Goal: Task Accomplishment & Management: Manage account settings

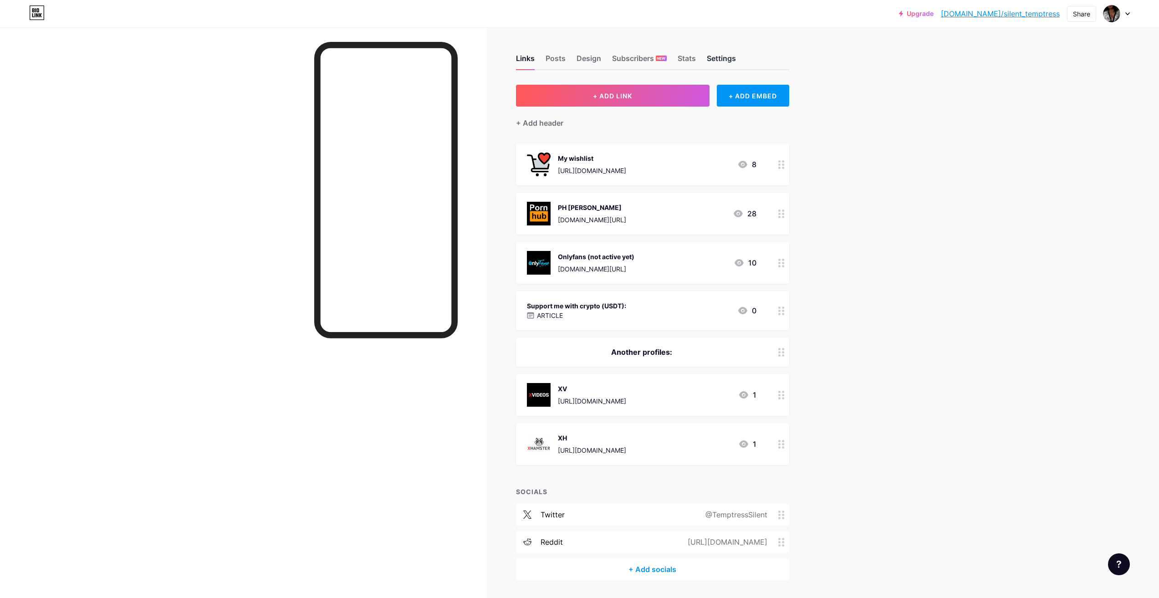
click at [728, 64] on div "Settings" at bounding box center [721, 61] width 29 height 16
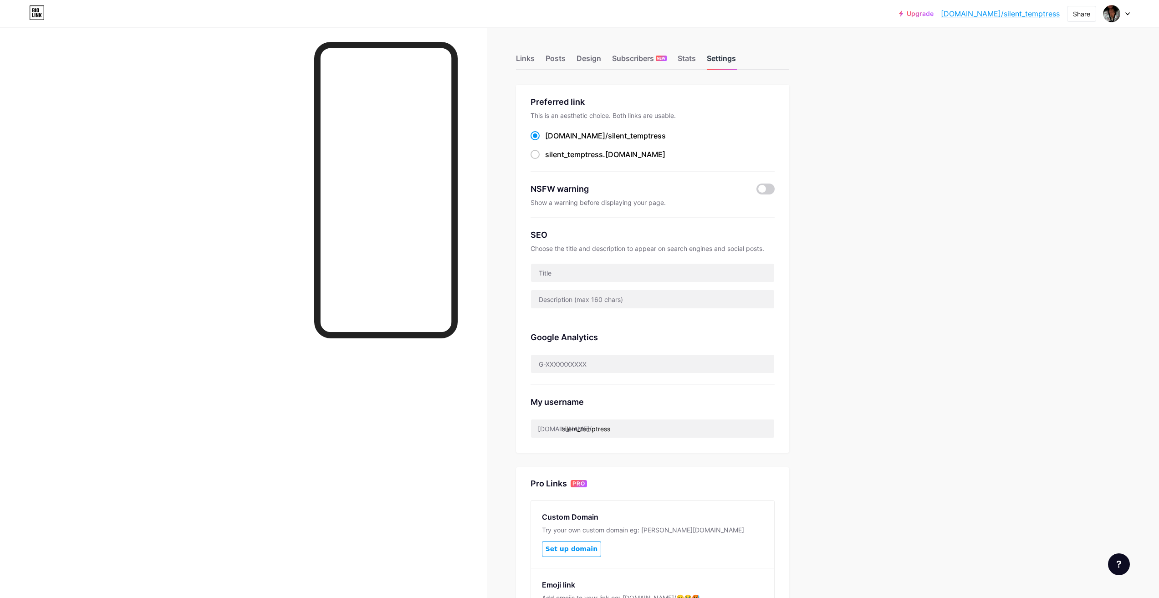
click at [726, 57] on div "Settings" at bounding box center [721, 61] width 29 height 16
click at [1131, 23] on div "Upgrade [DOMAIN_NAME]/silent... [DOMAIN_NAME]/silent_temptress Share Switch acc…" at bounding box center [579, 13] width 1159 height 27
click at [1123, 16] on div at bounding box center [1116, 13] width 26 height 16
click at [1070, 103] on link "Account settings" at bounding box center [1072, 103] width 113 height 25
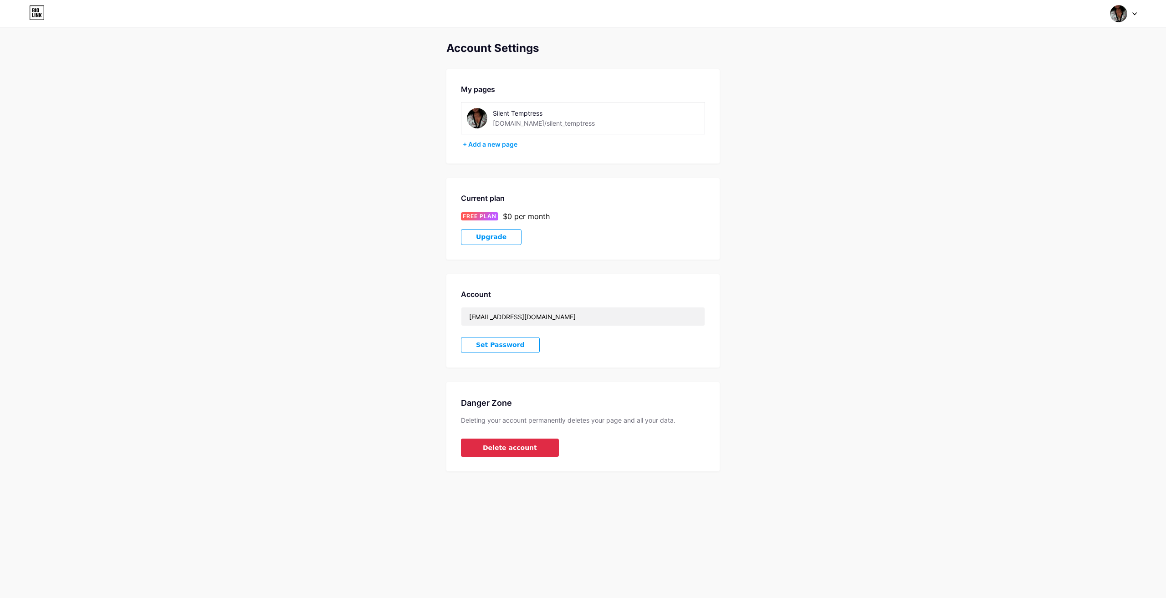
click at [527, 442] on button "Delete account" at bounding box center [510, 447] width 98 height 18
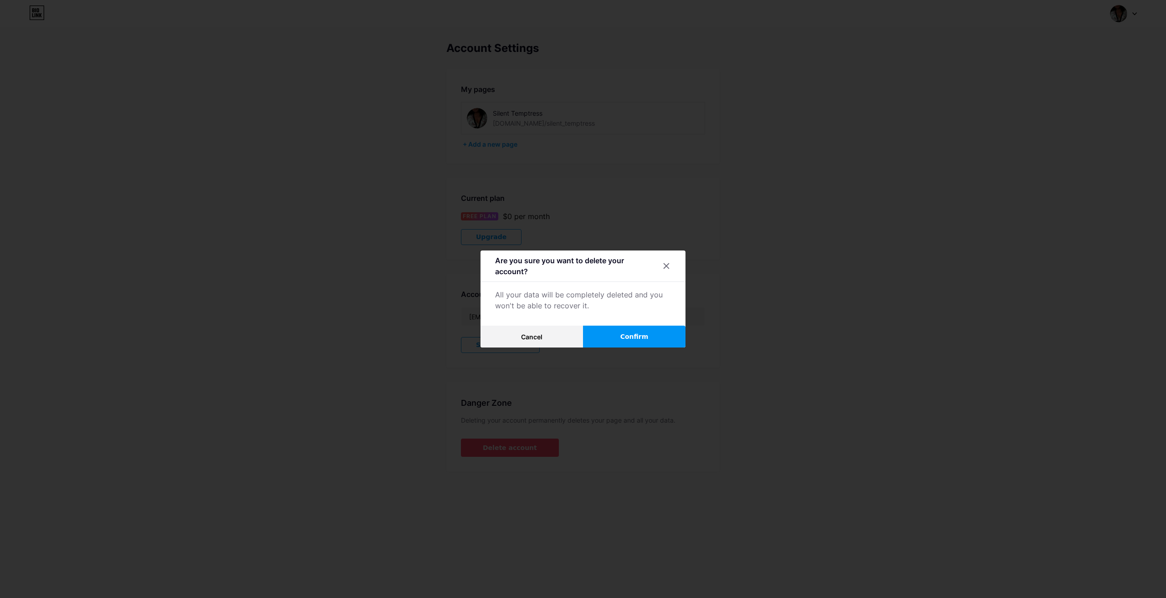
click at [637, 336] on span "Confirm" at bounding box center [634, 337] width 28 height 10
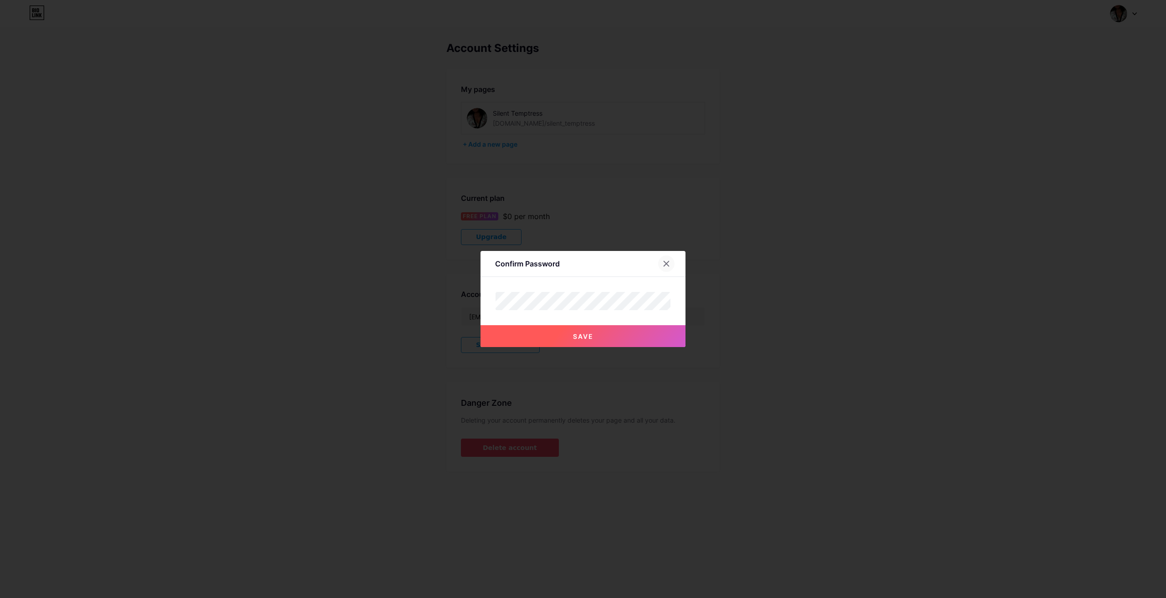
click at [661, 271] on div at bounding box center [666, 263] width 16 height 16
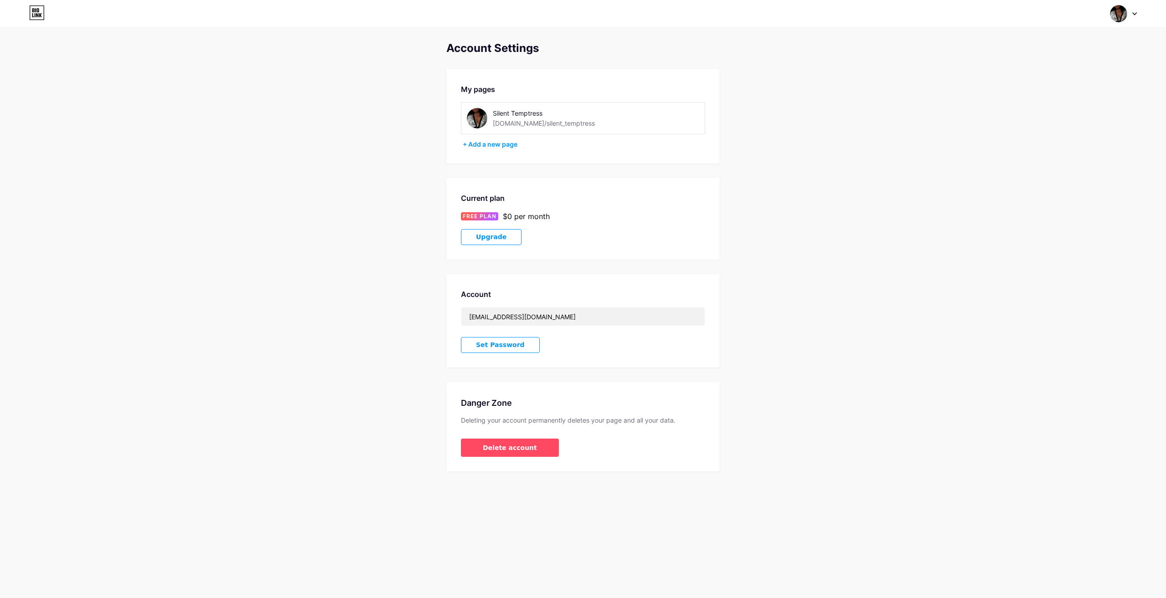
click at [662, 263] on div "Account Settings My pages Silent Temptress [DOMAIN_NAME]/silent_temptress + Add…" at bounding box center [582, 256] width 273 height 429
click at [522, 336] on div "Account [EMAIL_ADDRESS][DOMAIN_NAME] Set Password" at bounding box center [582, 320] width 273 height 93
click at [519, 342] on button "Set Password" at bounding box center [500, 345] width 79 height 16
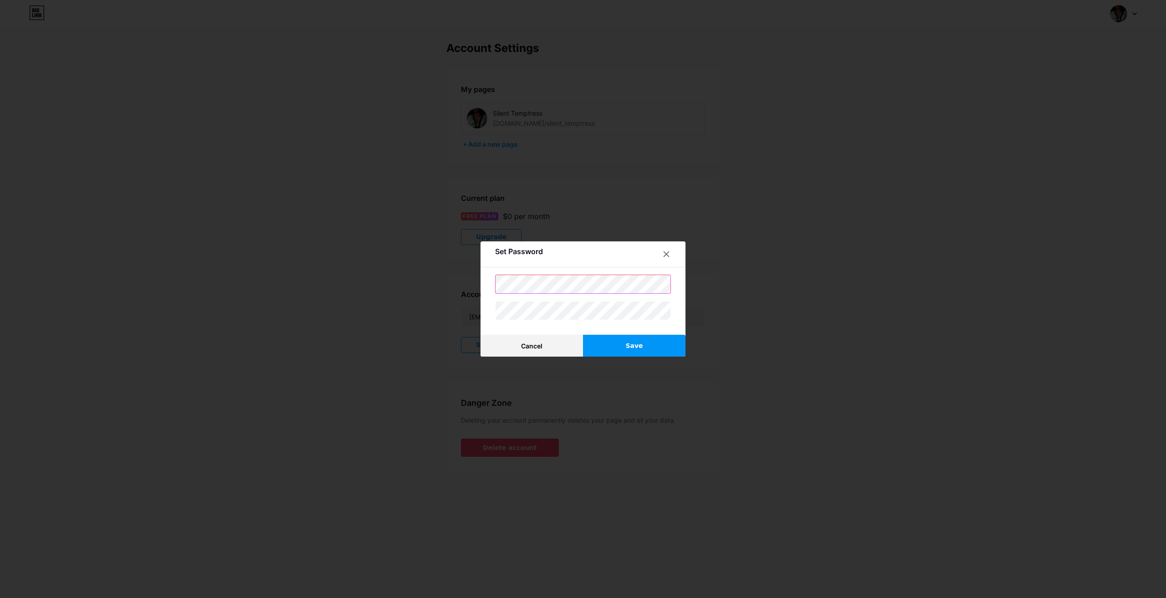
click at [487, 285] on div "Set Password Cancel Save" at bounding box center [582, 298] width 205 height 115
click at [457, 287] on div "Set Password Cancel Save" at bounding box center [583, 299] width 1166 height 598
click at [502, 328] on div "Set Password Cancel Save" at bounding box center [582, 298] width 205 height 115
click at [617, 341] on button "Save" at bounding box center [634, 346] width 102 height 22
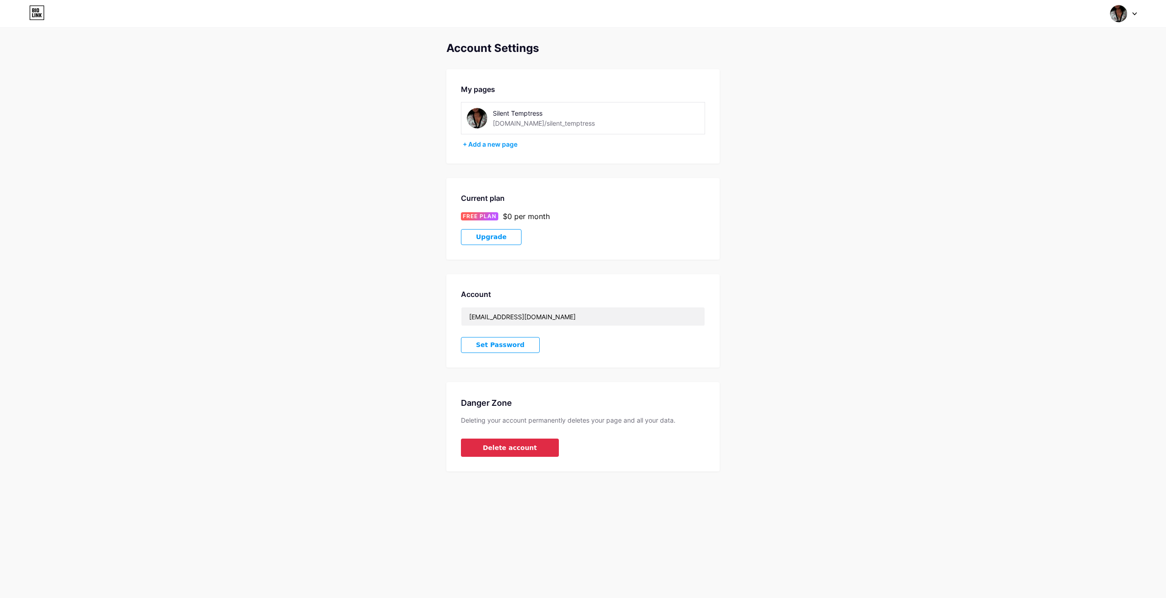
drag, startPoint x: 0, startPoint y: 0, endPoint x: 519, endPoint y: 449, distance: 686.2
click at [519, 449] on span "Delete account" at bounding box center [510, 448] width 54 height 10
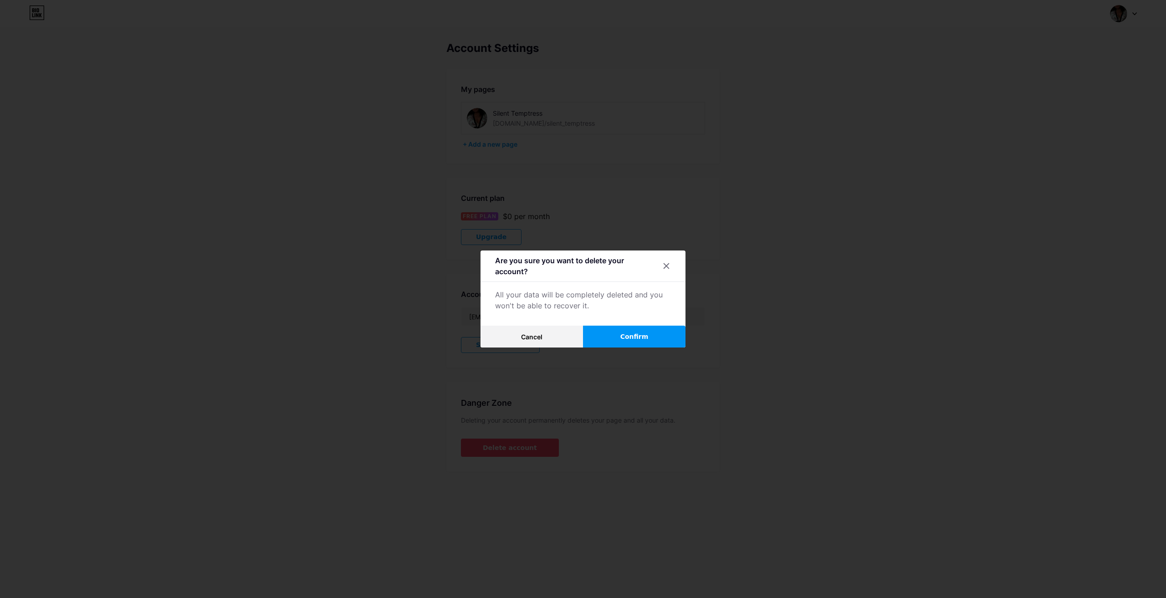
click at [602, 333] on button "Confirm" at bounding box center [634, 337] width 102 height 22
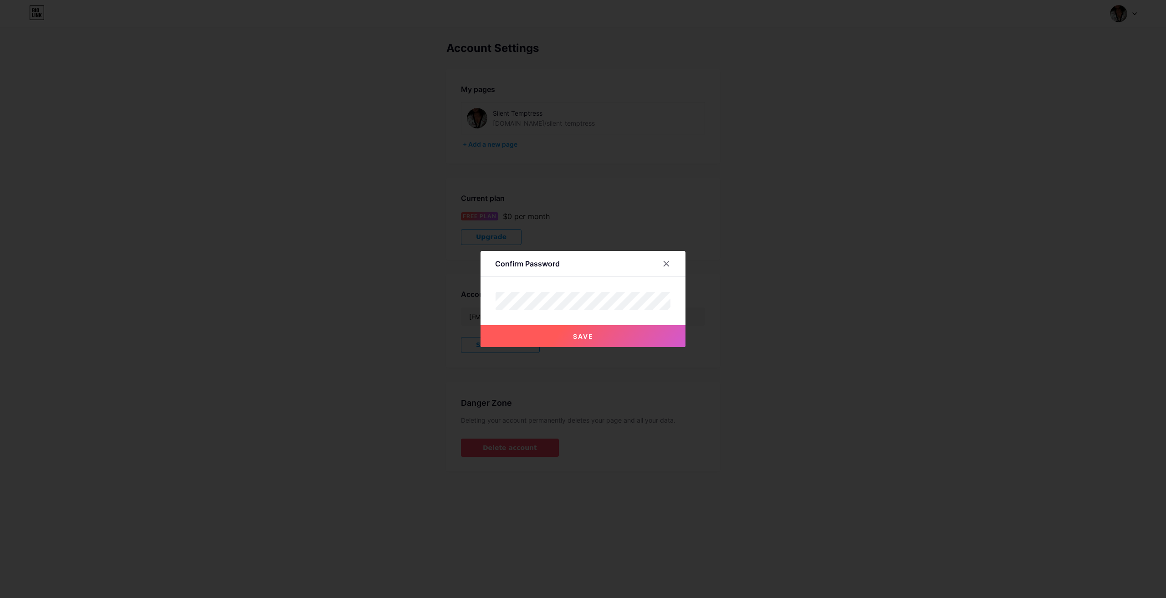
click at [504, 338] on button "Save" at bounding box center [582, 336] width 205 height 22
